Goal: Task Accomplishment & Management: Manage account settings

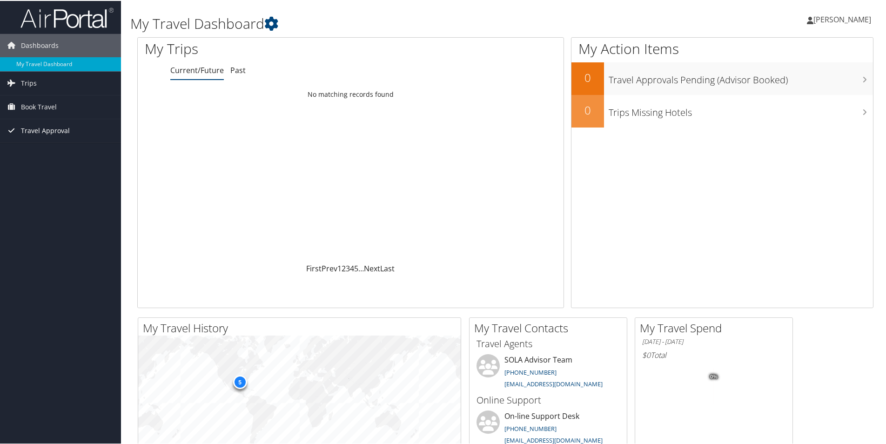
click at [38, 130] on span "Travel Approval" at bounding box center [45, 129] width 49 height 23
click at [51, 147] on link "Pending Trip Approvals" at bounding box center [60, 148] width 121 height 14
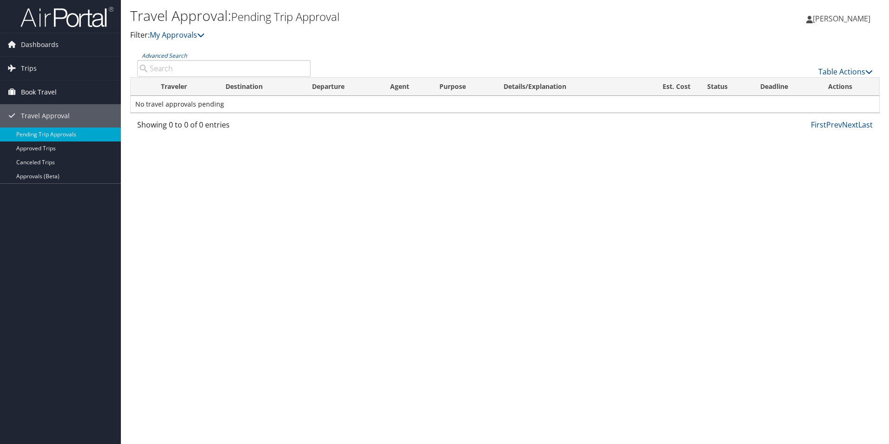
click at [46, 89] on span "Book Travel" at bounding box center [39, 91] width 36 height 23
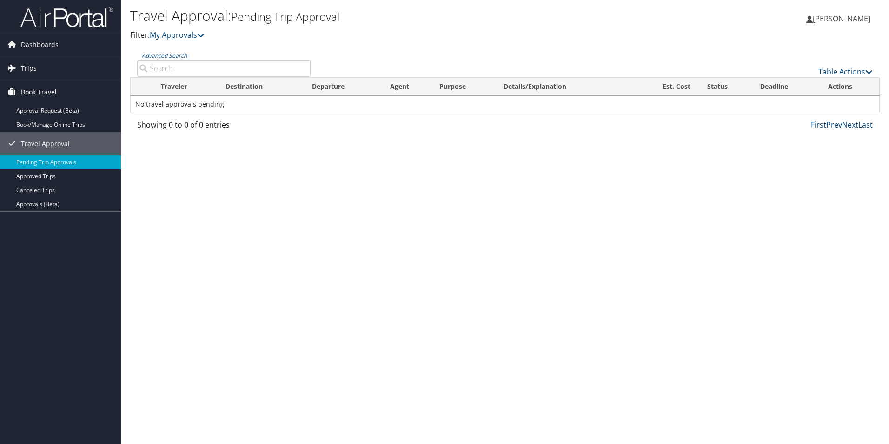
click at [35, 92] on span "Book Travel" at bounding box center [39, 91] width 36 height 23
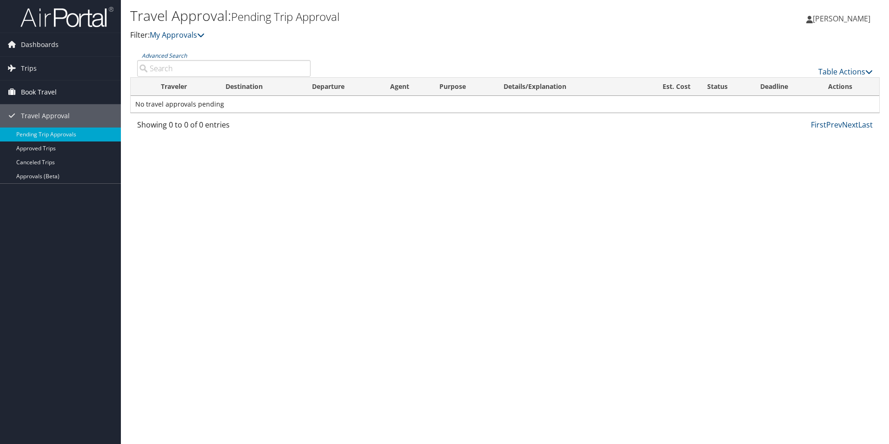
click at [36, 92] on span "Book Travel" at bounding box center [39, 91] width 36 height 23
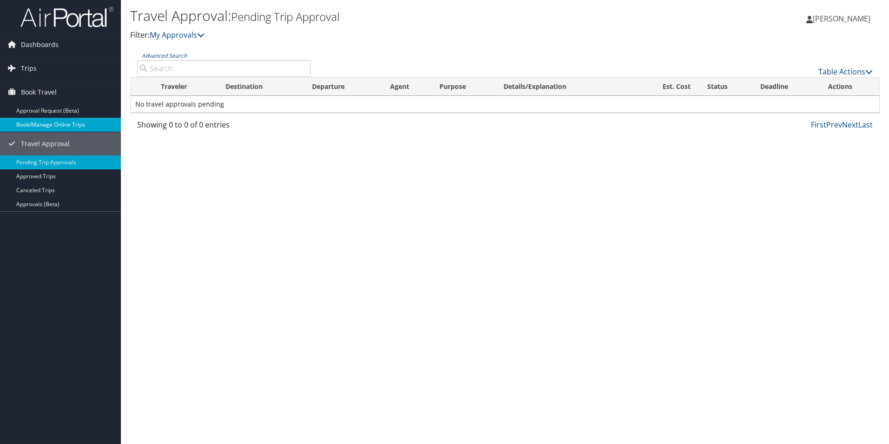
click at [39, 121] on link "Book/Manage Online Trips" at bounding box center [60, 125] width 121 height 14
